Goal: Information Seeking & Learning: Learn about a topic

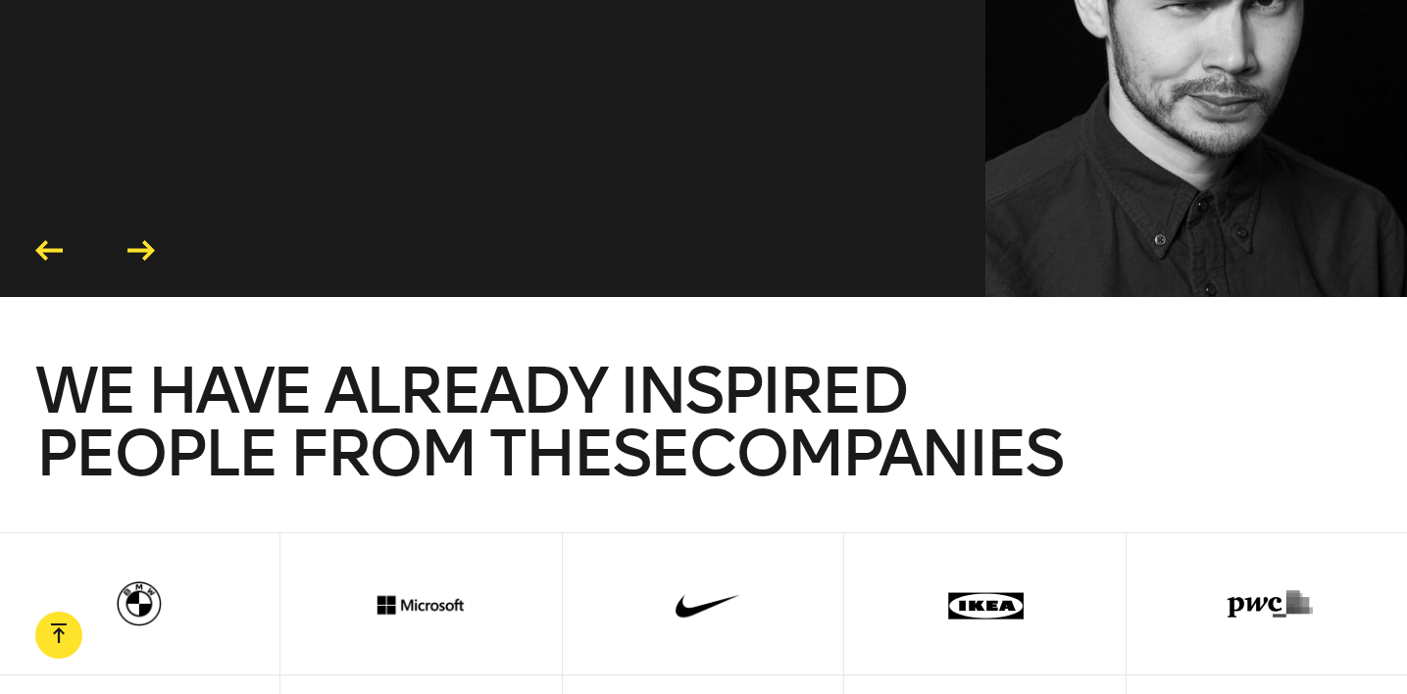
scroll to position [3858, 0]
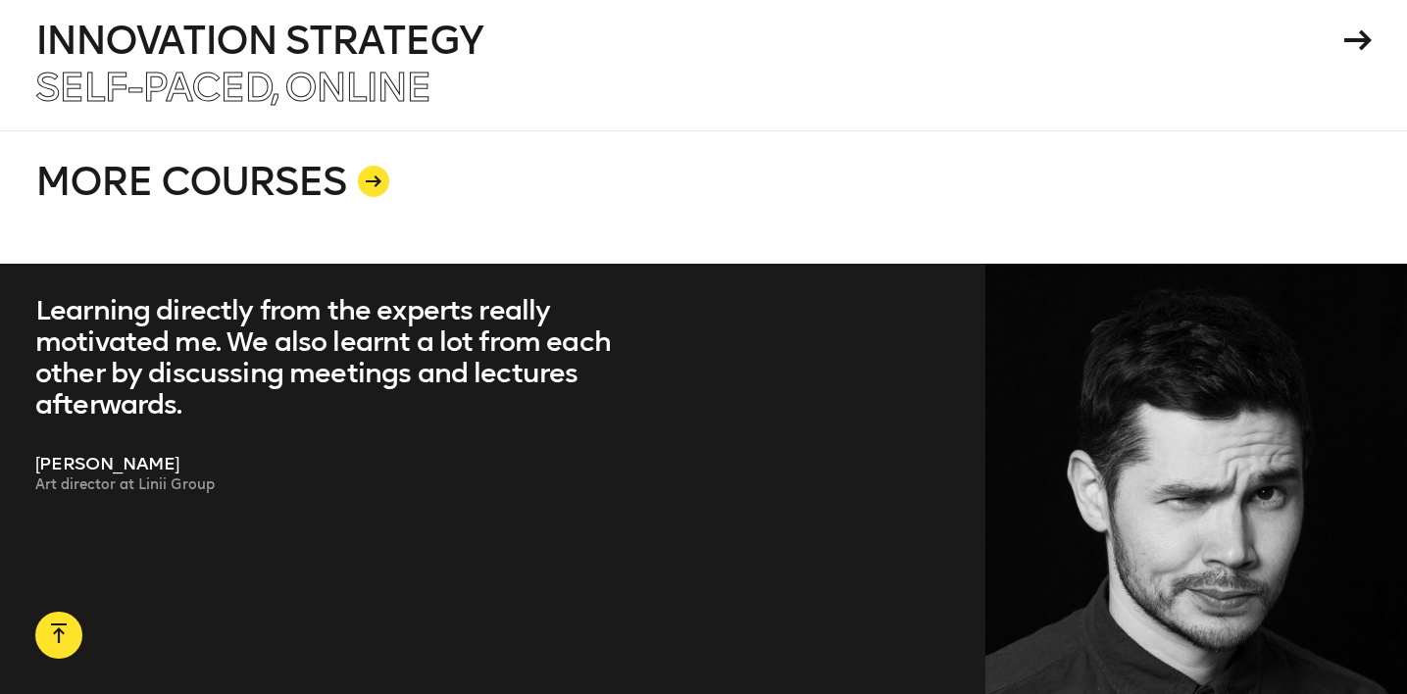
click at [869, 188] on link "MORE COURSES" at bounding box center [703, 196] width 1336 height 133
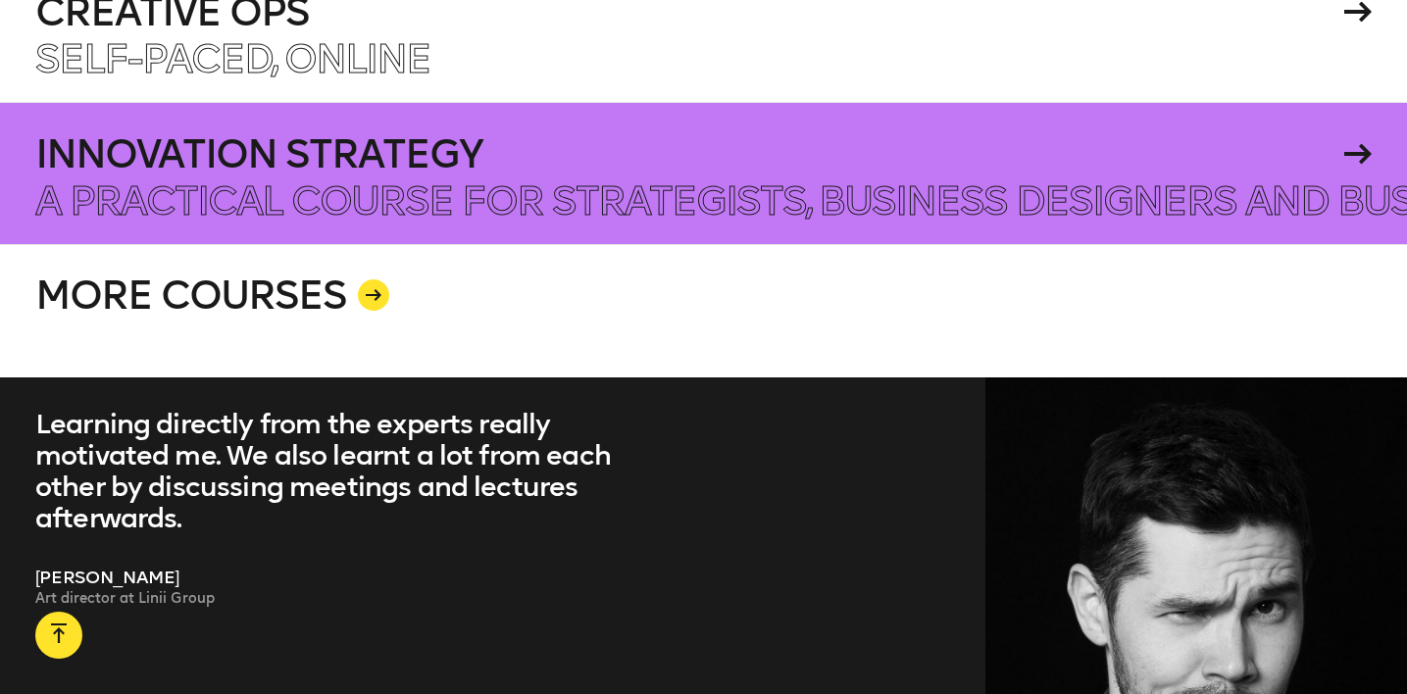
click at [572, 181] on p "Self-paced, Online" at bounding box center [703, 200] width 1336 height 39
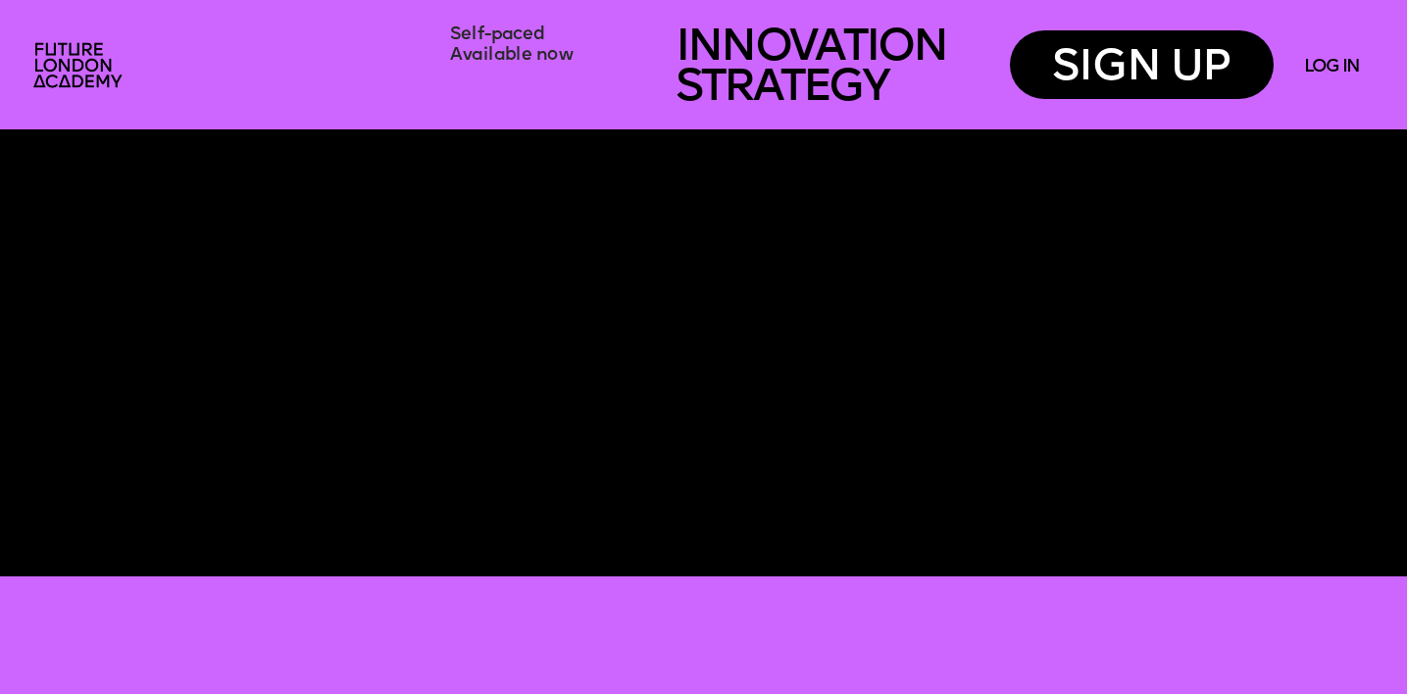
scroll to position [650, 0]
